Goal: Book appointment/travel/reservation

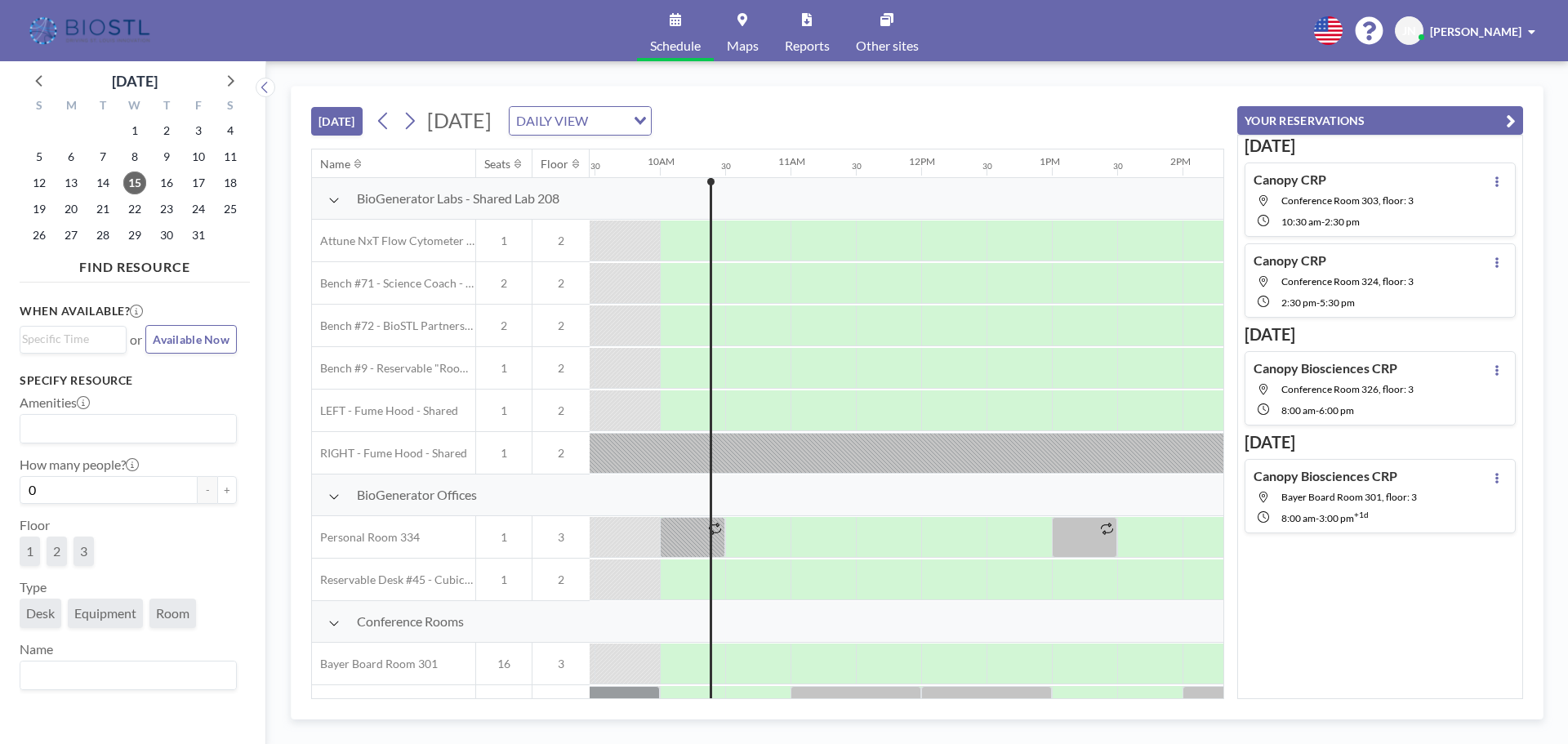
scroll to position [0, 1241]
click at [390, 114] on icon at bounding box center [383, 121] width 16 height 24
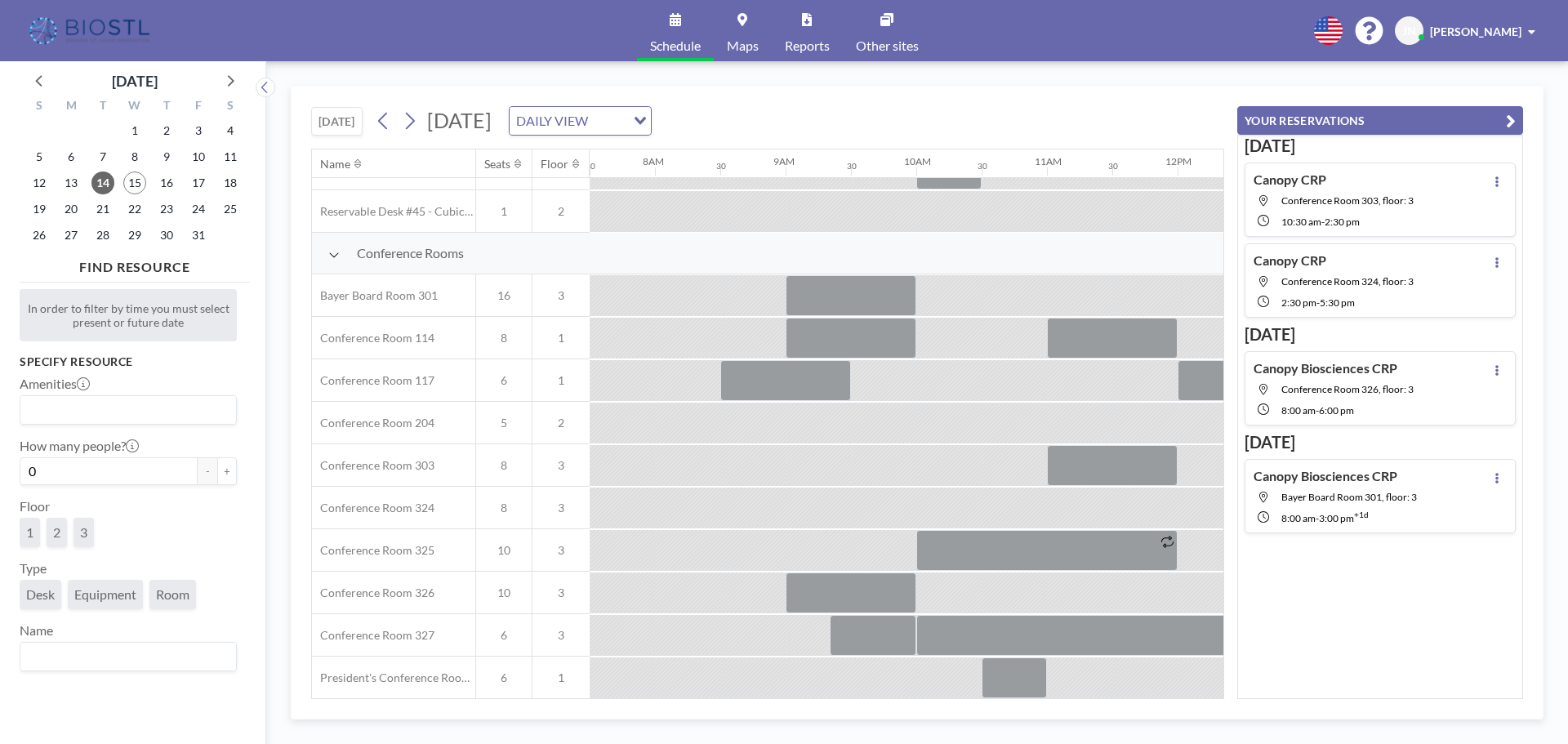
scroll to position [408, 980]
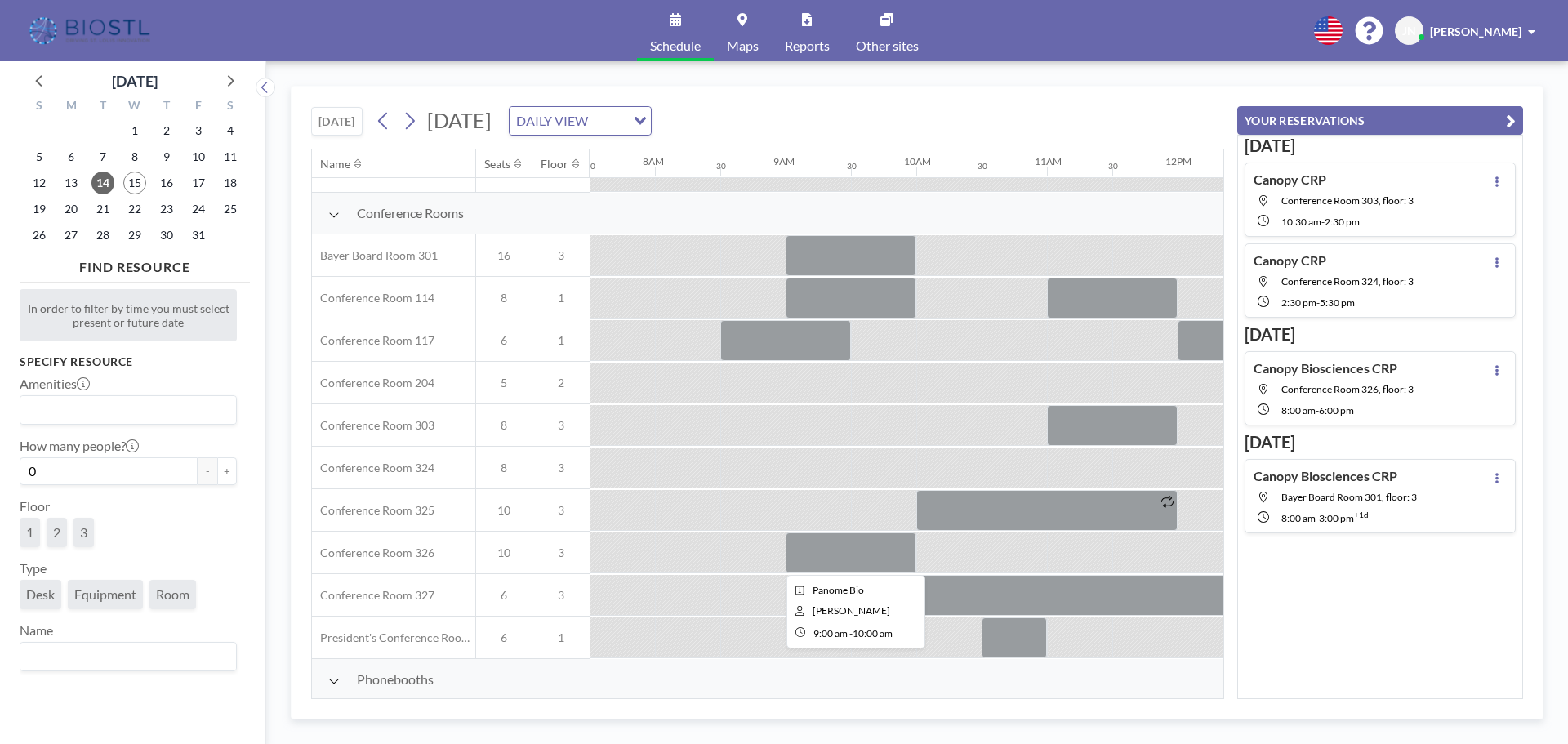
click at [835, 550] on div at bounding box center [850, 553] width 130 height 41
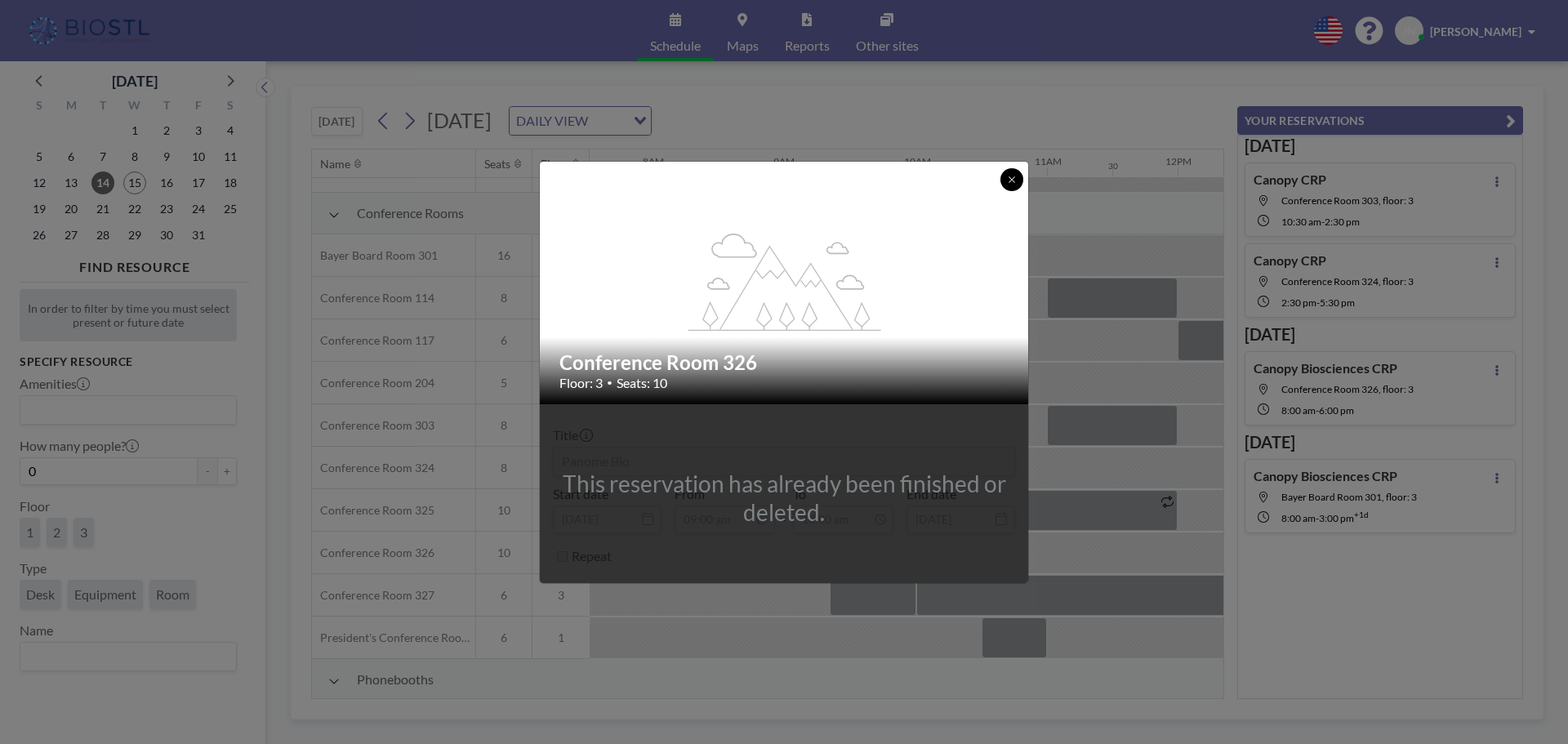
click at [1006, 174] on button at bounding box center [1012, 179] width 23 height 23
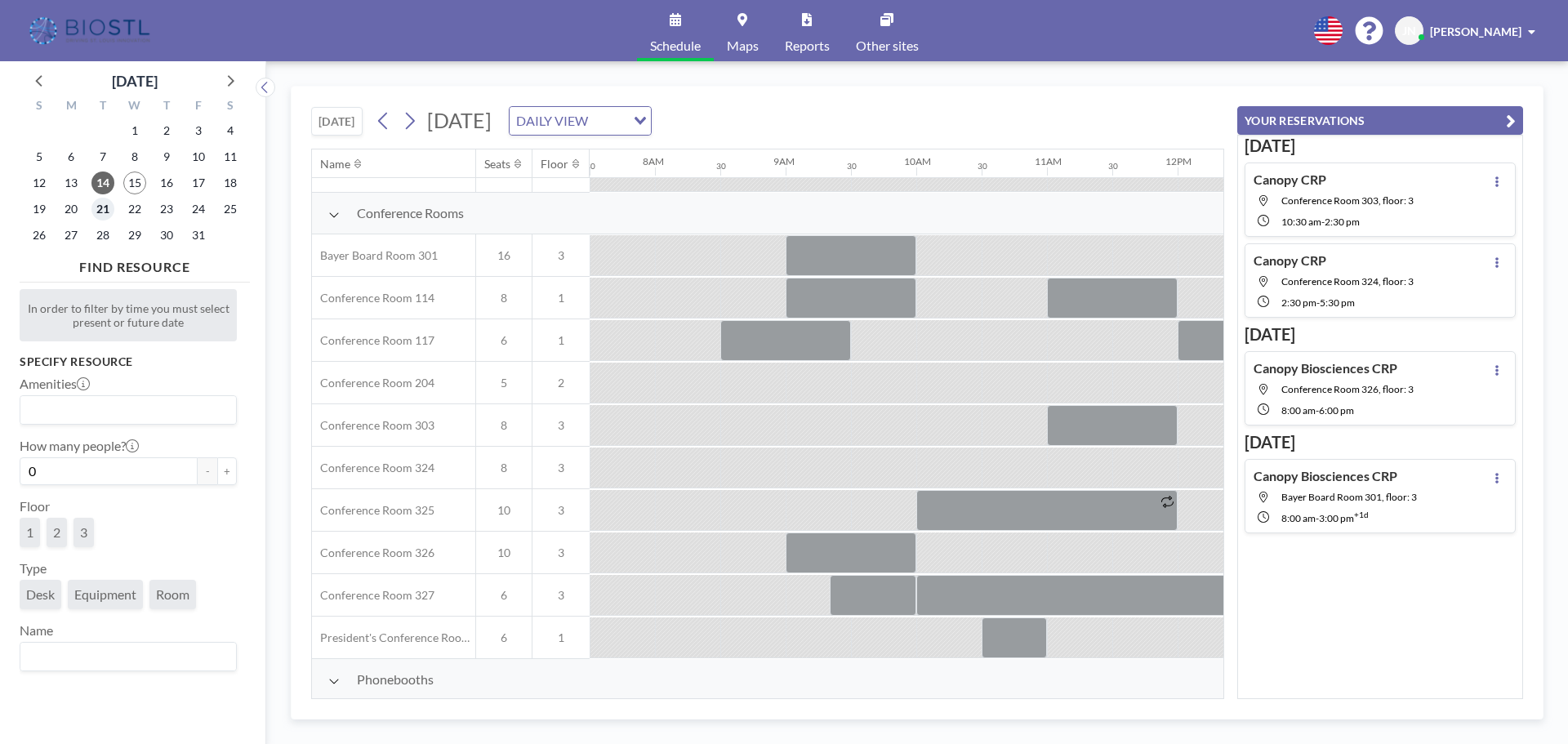
click at [100, 207] on span "21" at bounding box center [102, 209] width 23 height 23
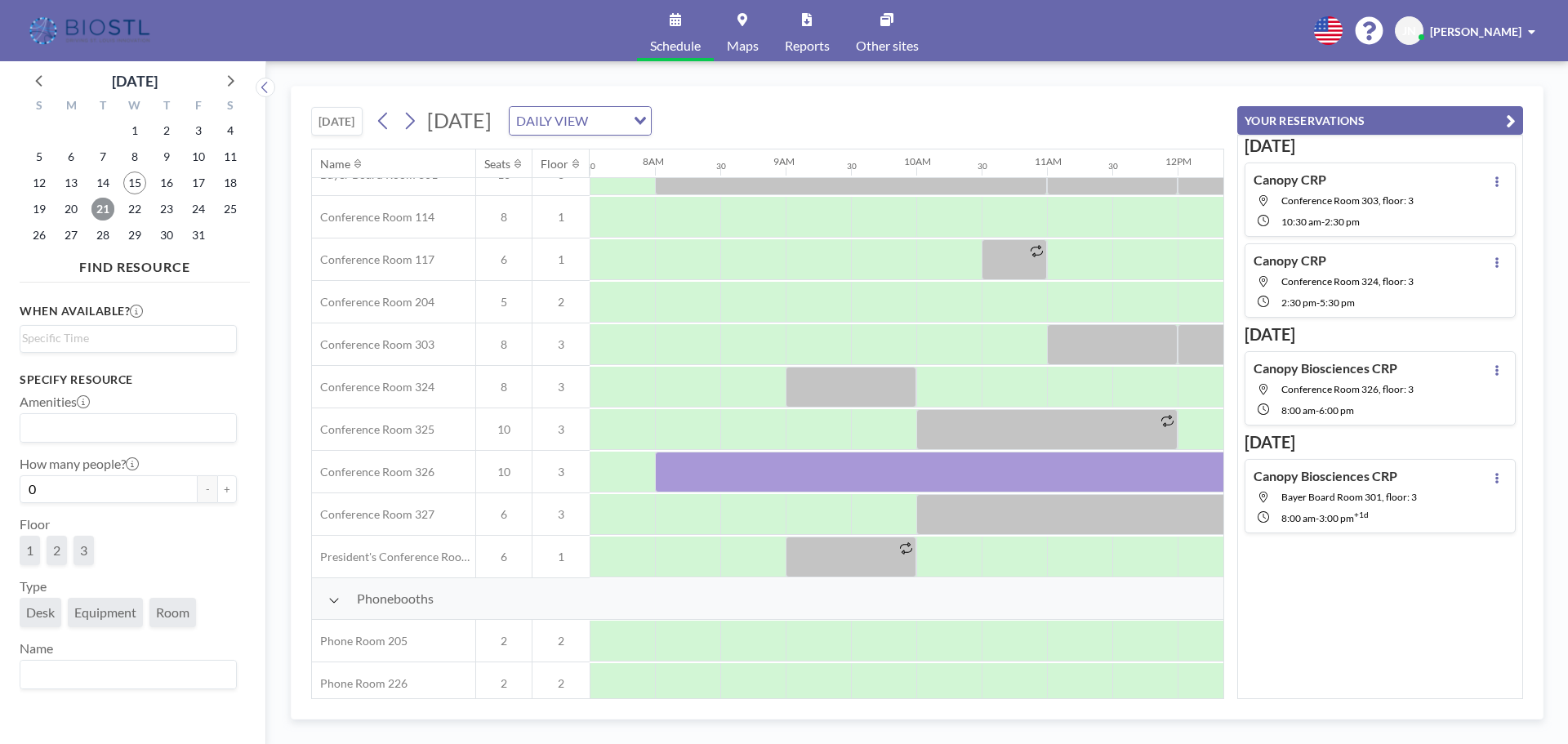
scroll to position [490, 980]
click at [719, 472] on div at bounding box center [1308, 471] width 1306 height 41
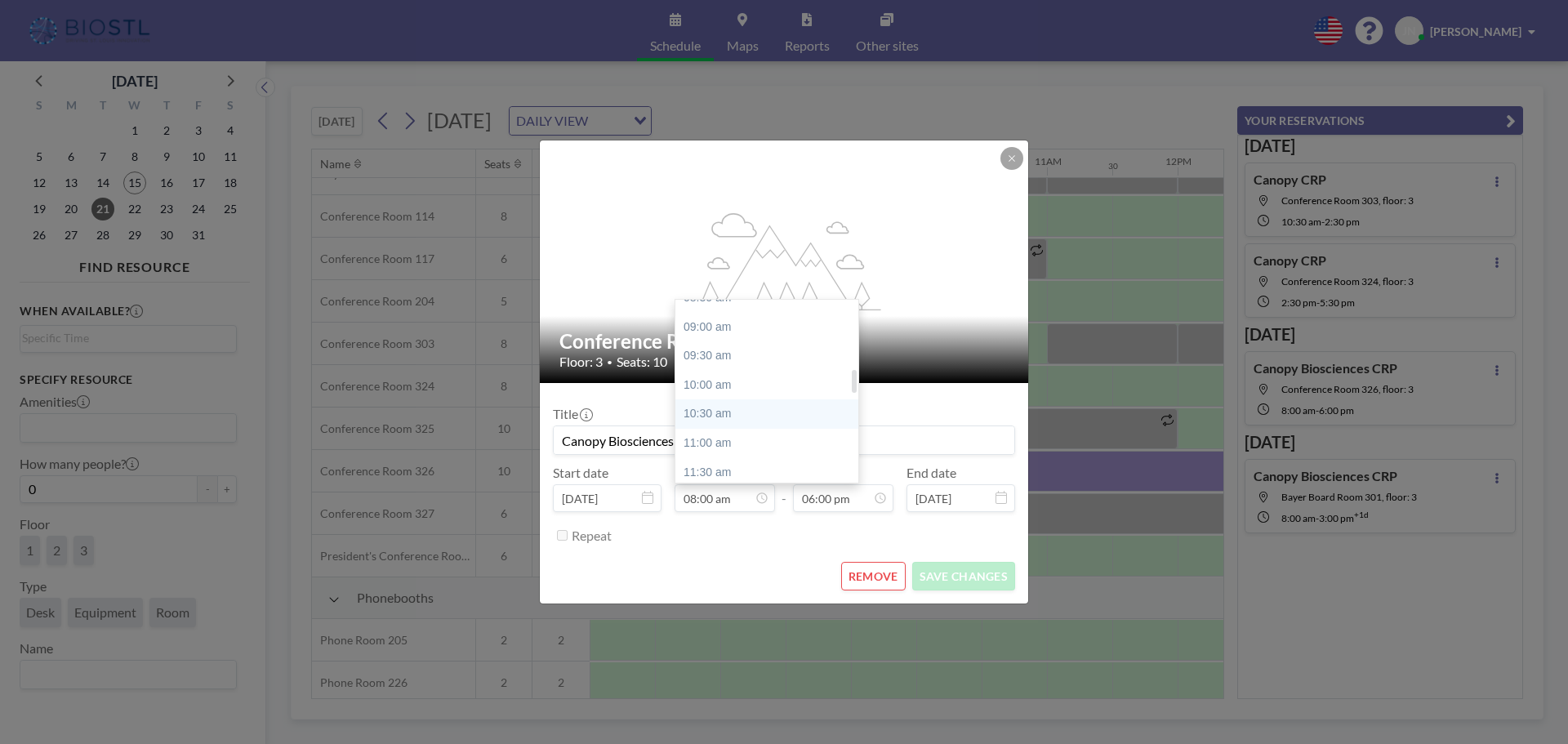
scroll to position [547, 0]
click at [722, 409] on div "11:00 am" at bounding box center [771, 406] width 191 height 29
type input "11:00 am"
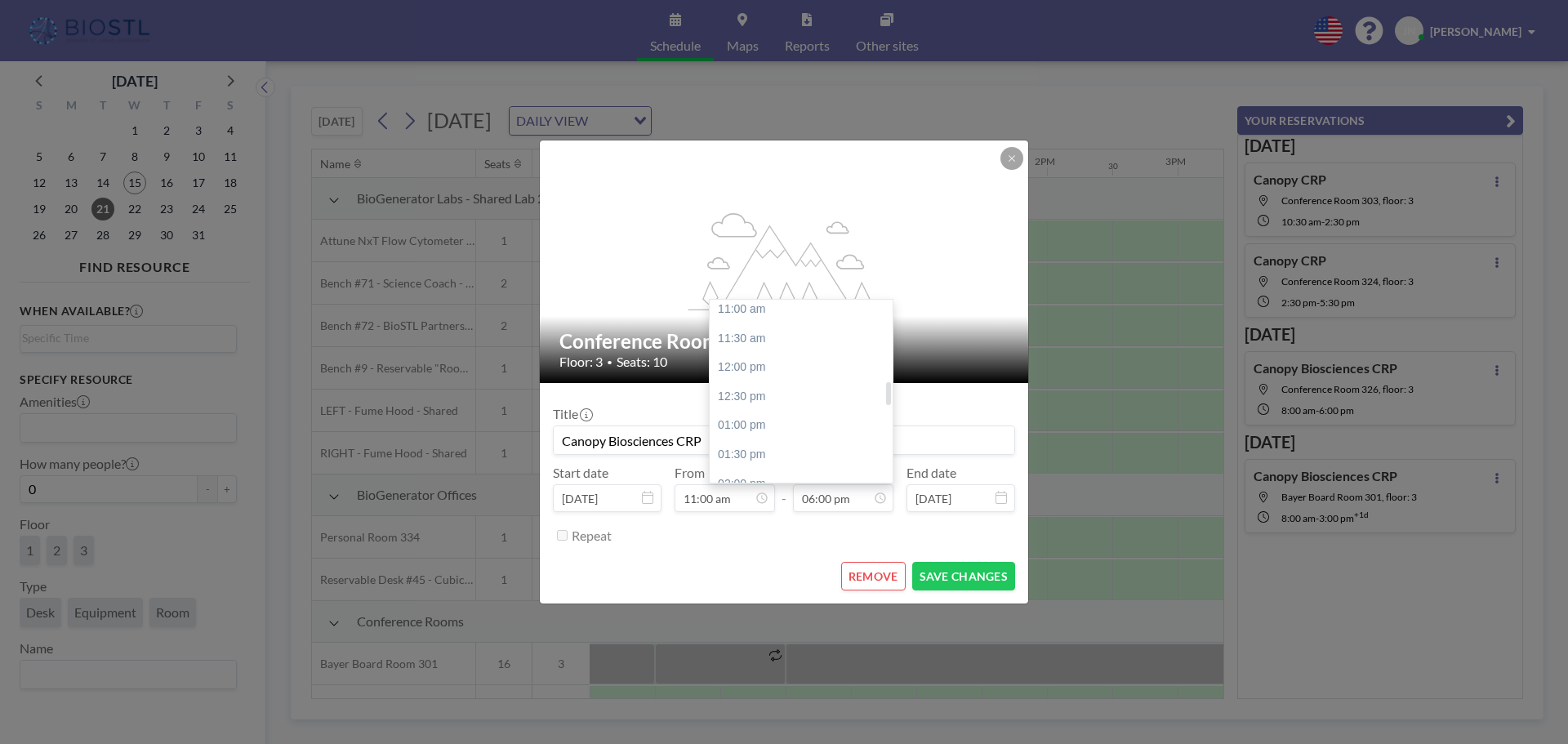
scroll to position [638, 0]
click at [772, 376] on div "12:00 pm" at bounding box center [805, 373] width 191 height 29
type input "12:00 pm"
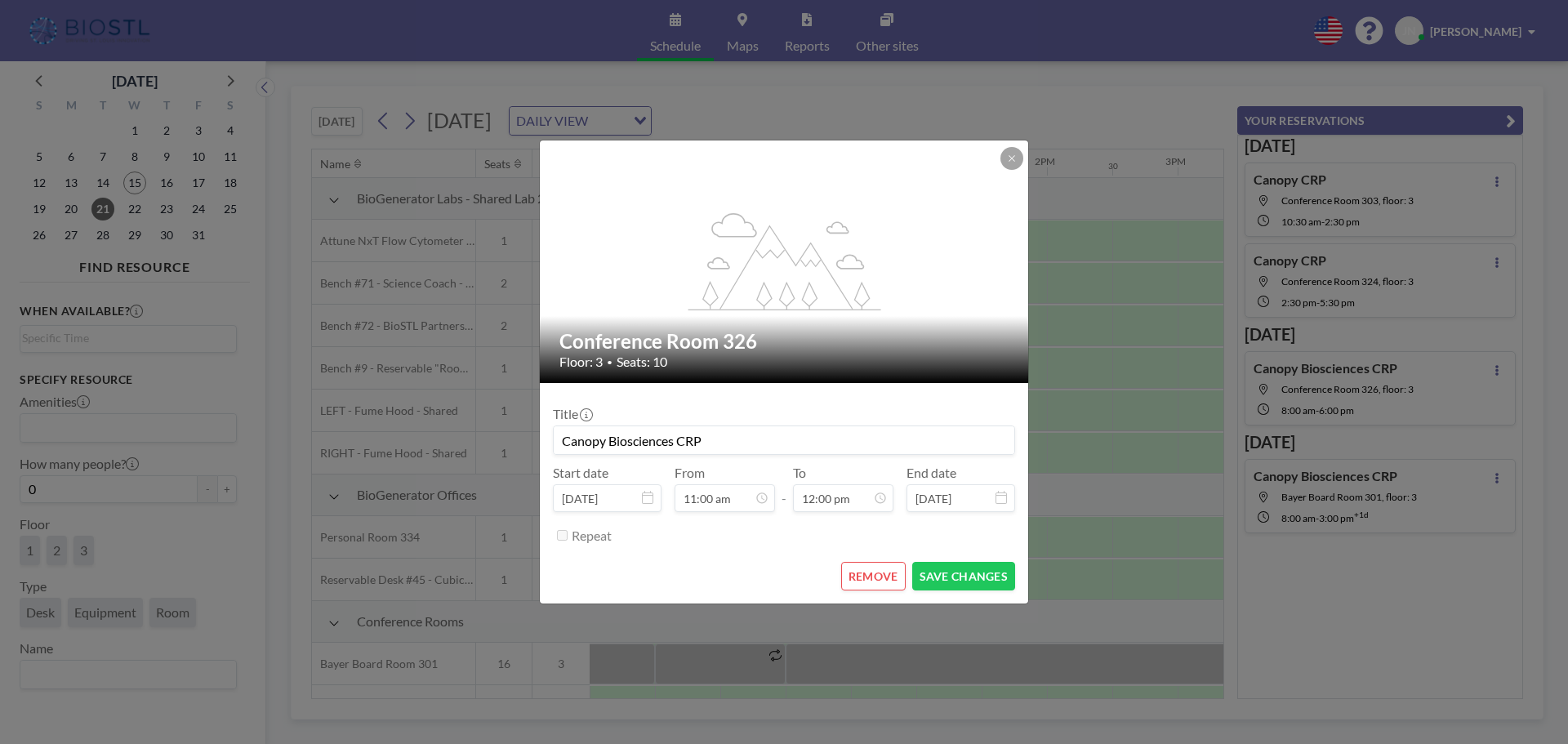
scroll to position [697, 0]
drag, startPoint x: 737, startPoint y: 446, endPoint x: 550, endPoint y: 422, distance: 188.5
click at [550, 422] on form "Title Canopy Biosciences CRP Start date [DATE] From 11:00 am - To 12:00 pm End …" at bounding box center [784, 493] width 488 height 220
type input "B [PERSON_NAME]"
click at [975, 582] on button "SAVE CHANGES" at bounding box center [964, 576] width 103 height 28
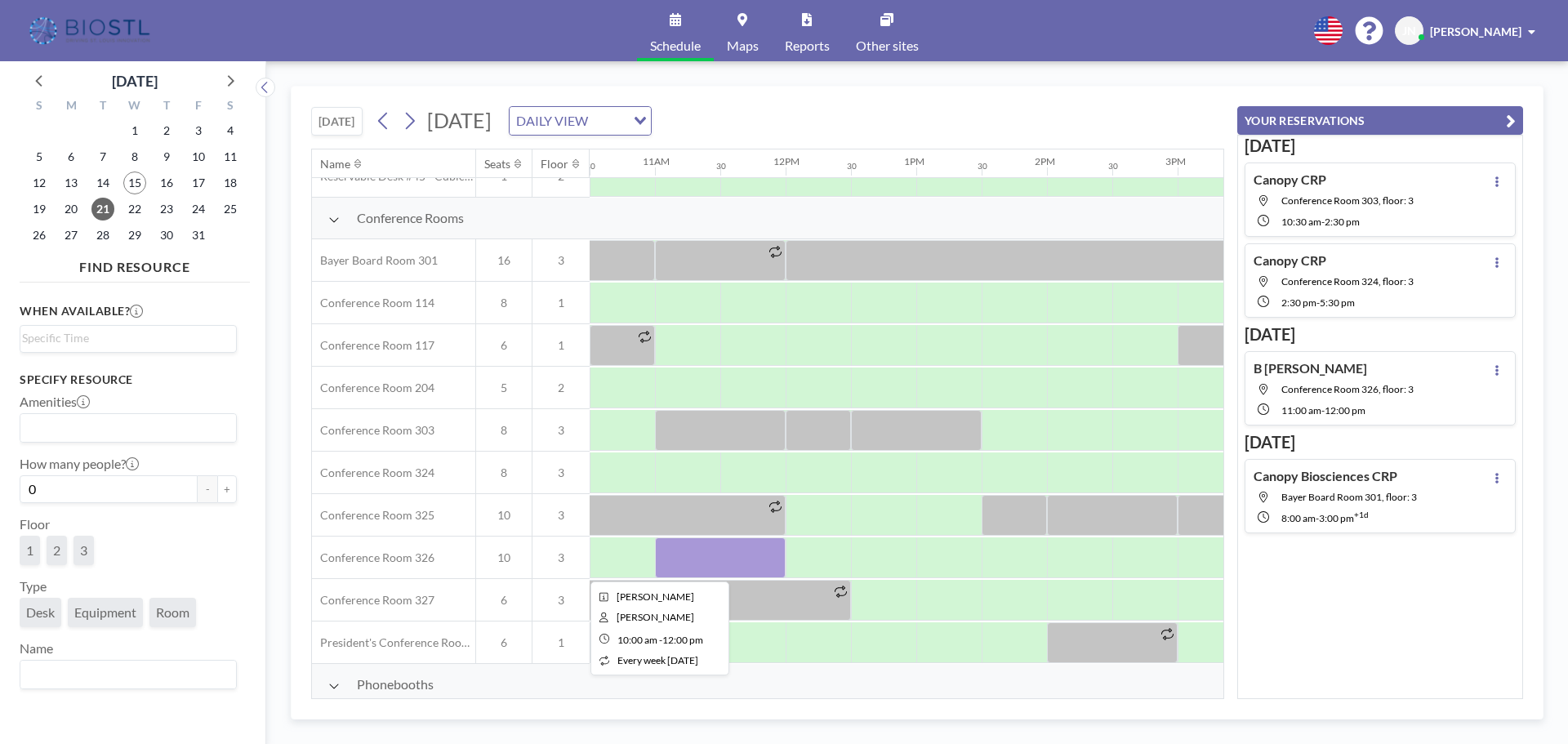
scroll to position [408, 1372]
